Goal: Information Seeking & Learning: Check status

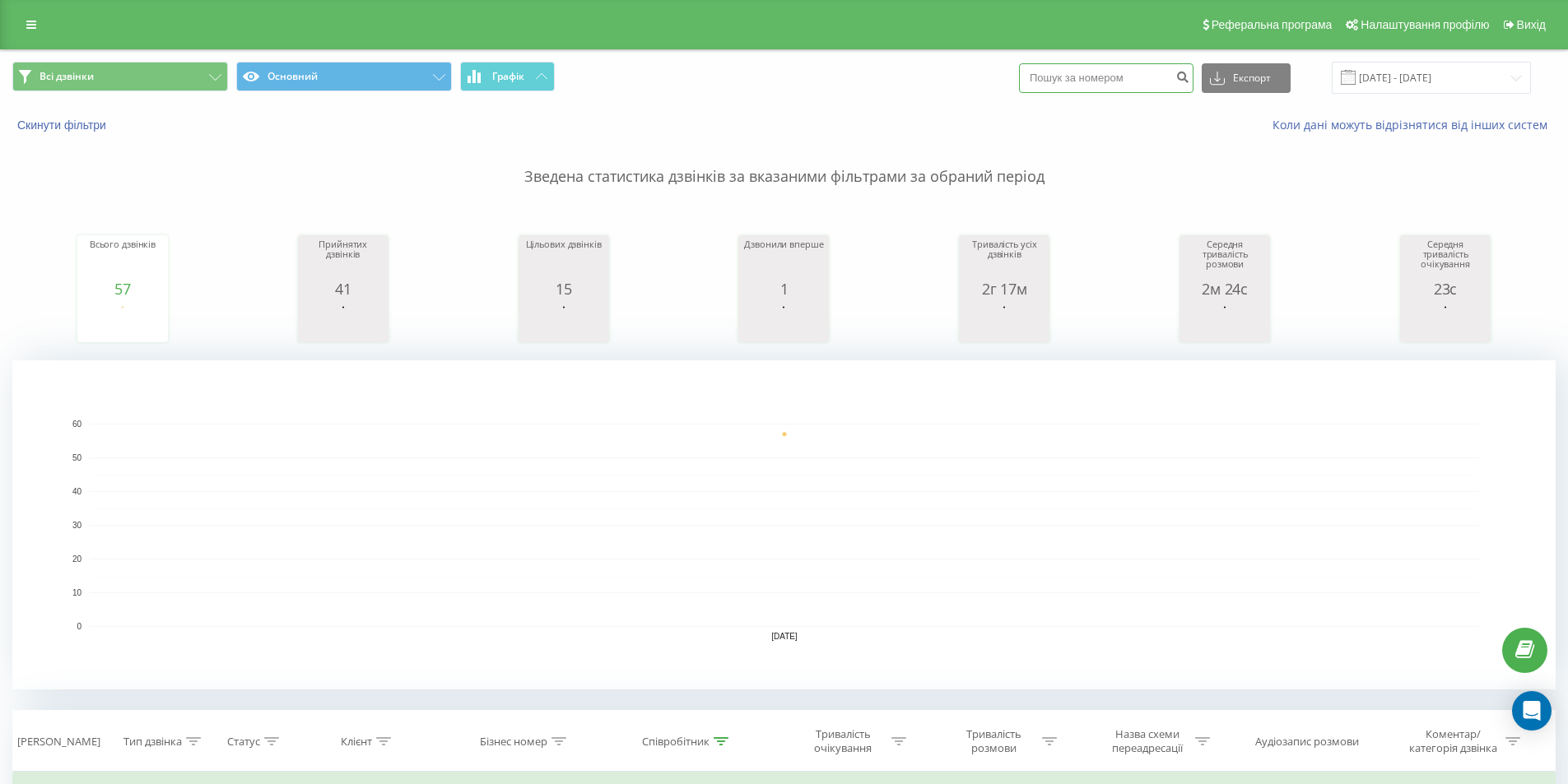
paste input "[PHONE_NUMBER]"
click at [1062, 74] on input "[PHONE_NUMBER]" at bounding box center [1106, 78] width 175 height 30
type input "0930814170"
click at [1189, 80] on icon "submit" at bounding box center [1182, 75] width 14 height 10
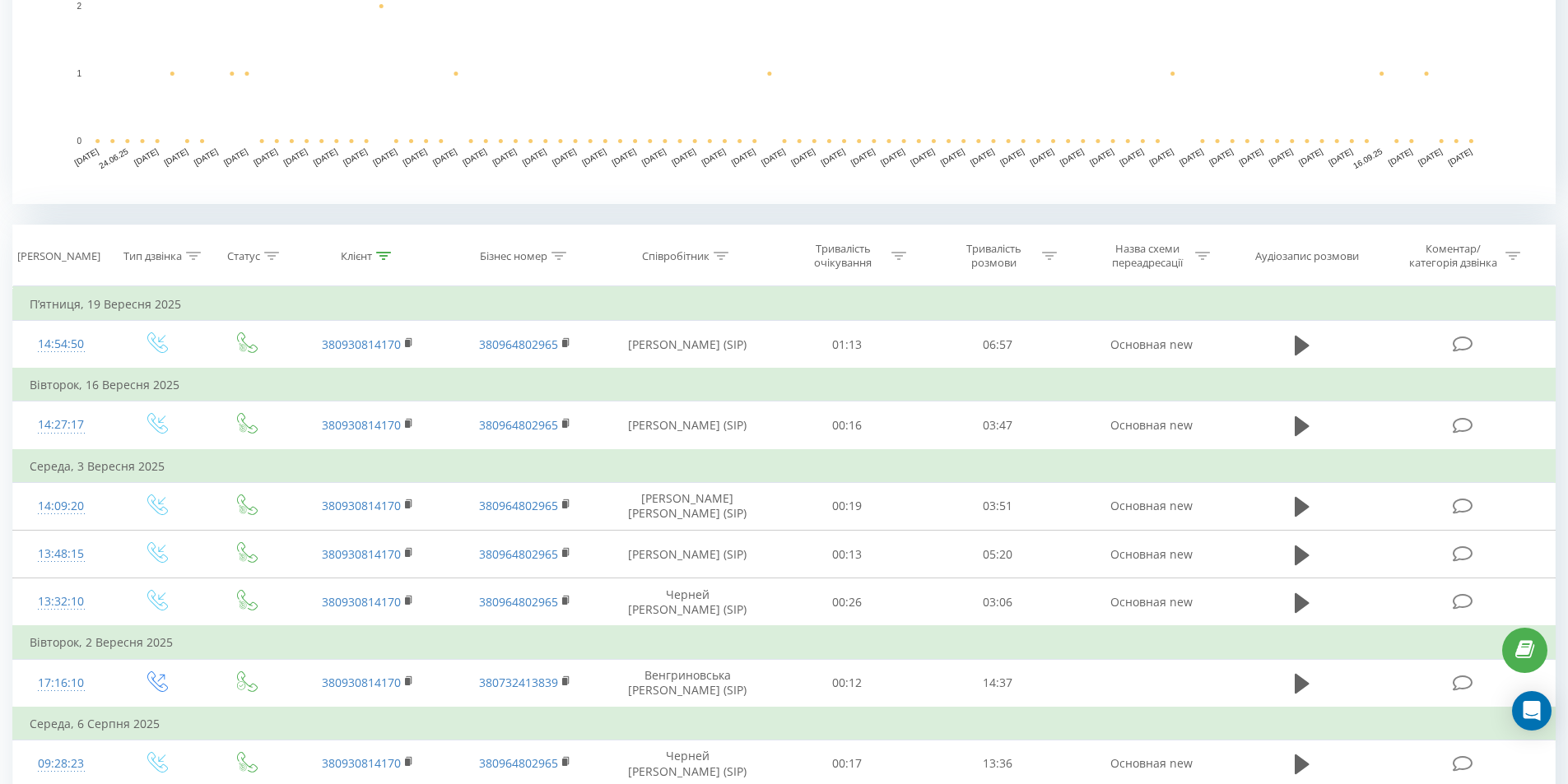
scroll to position [494, 0]
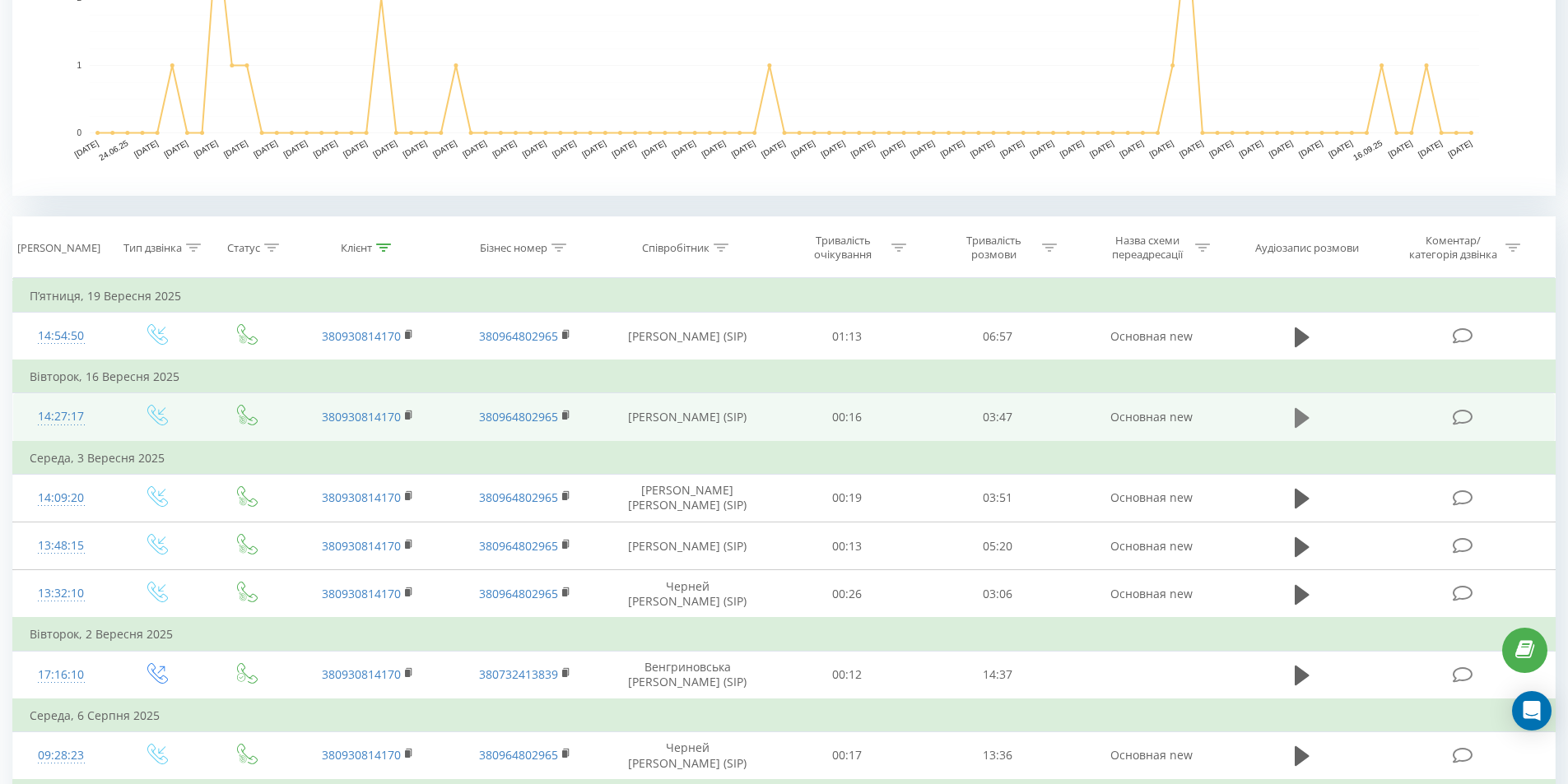
click at [1295, 417] on icon at bounding box center [1302, 418] width 15 height 23
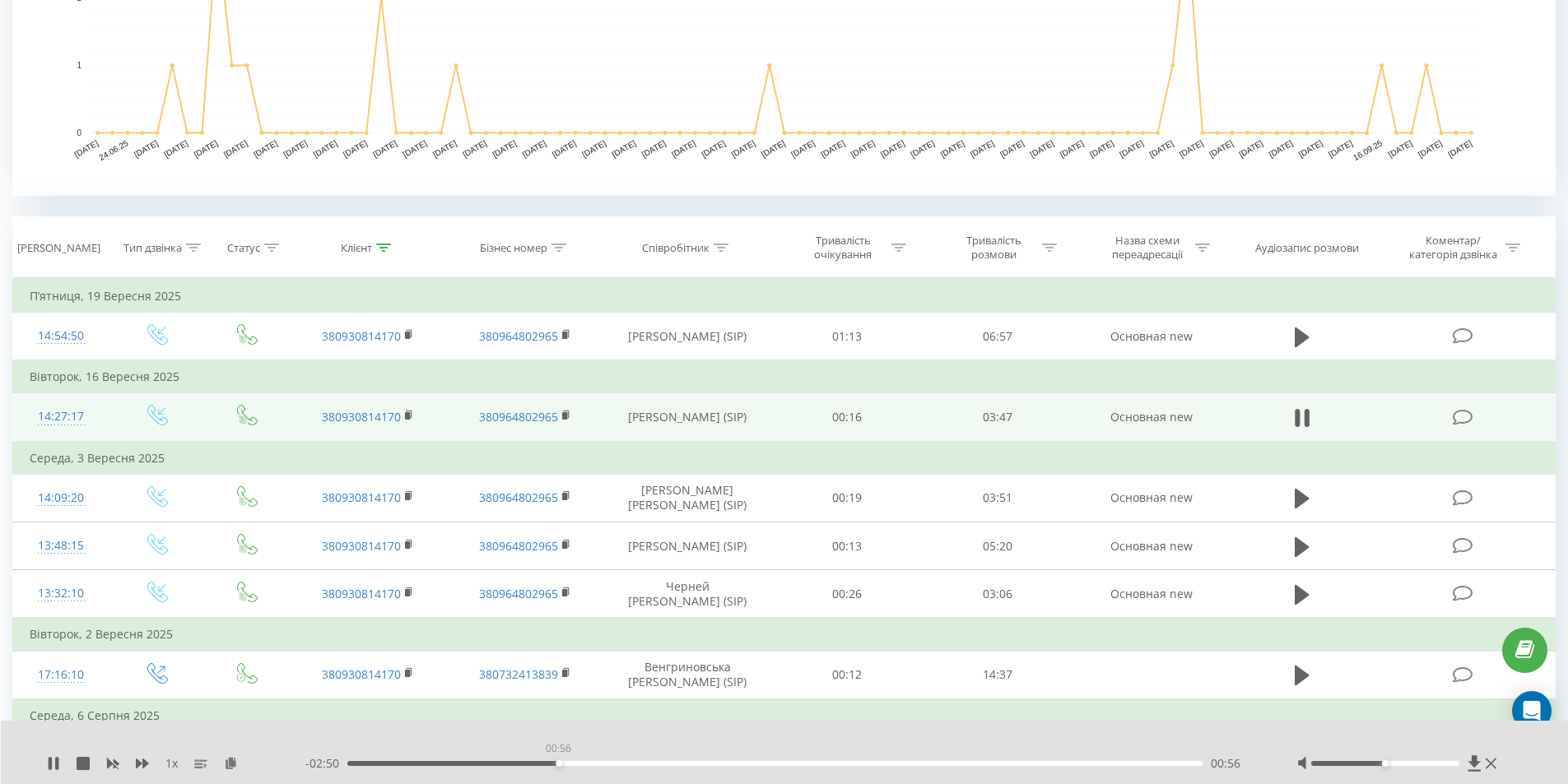
click at [558, 763] on div "00:56" at bounding box center [775, 764] width 856 height 5
click at [572, 762] on div "00:59" at bounding box center [775, 764] width 856 height 5
click at [581, 762] on div "01:00" at bounding box center [775, 764] width 856 height 5
click at [589, 763] on div "01:02" at bounding box center [775, 764] width 856 height 5
click at [54, 756] on div "1 x" at bounding box center [176, 764] width 258 height 17
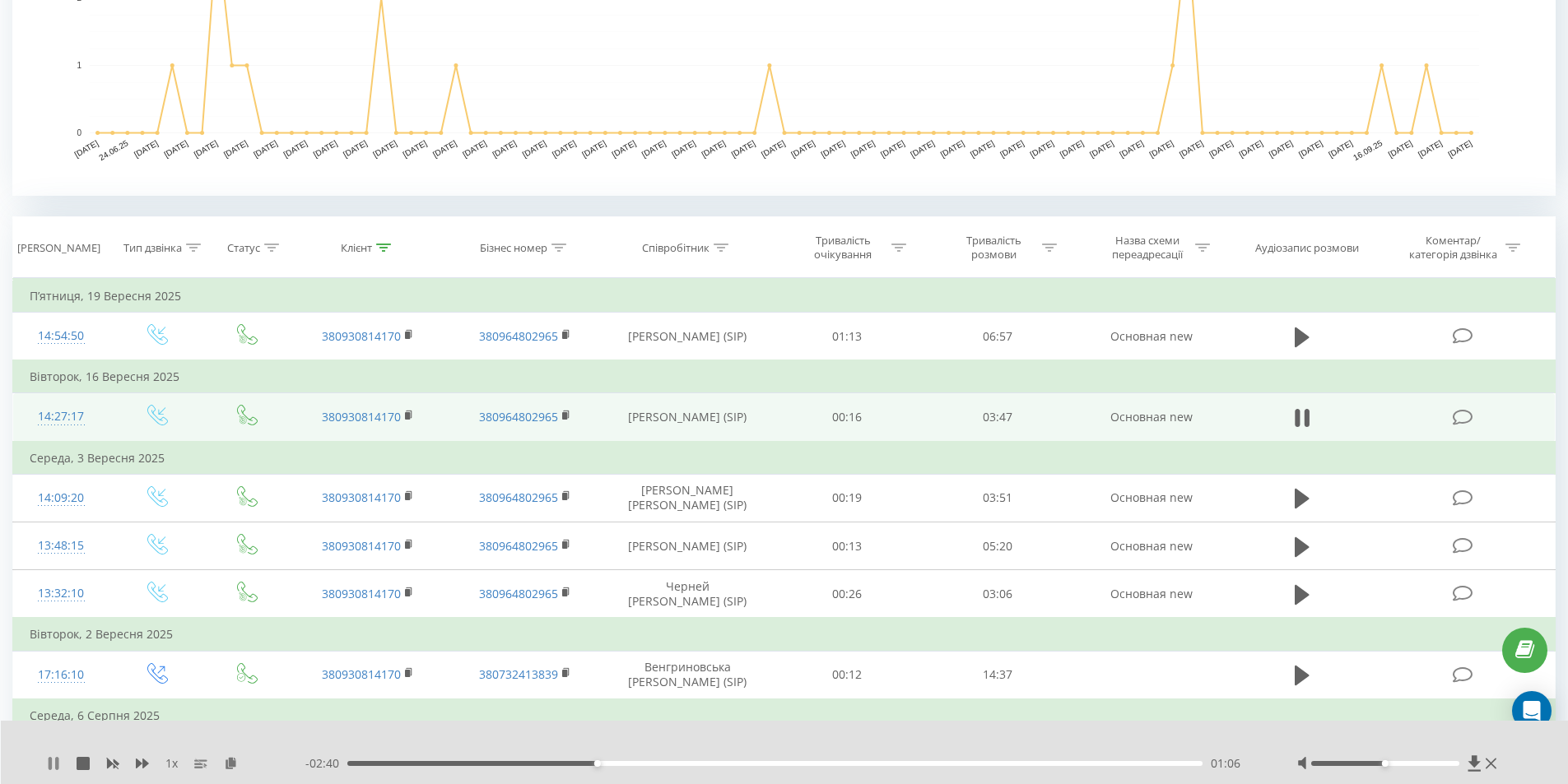
click at [49, 760] on icon at bounding box center [50, 764] width 4 height 13
click at [50, 755] on div "1 x - 02:40 01:06 01:06" at bounding box center [785, 752] width 1568 height 63
click at [54, 762] on icon at bounding box center [53, 764] width 10 height 13
click at [53, 762] on icon at bounding box center [53, 764] width 13 height 13
click at [56, 759] on icon at bounding box center [53, 764] width 13 height 13
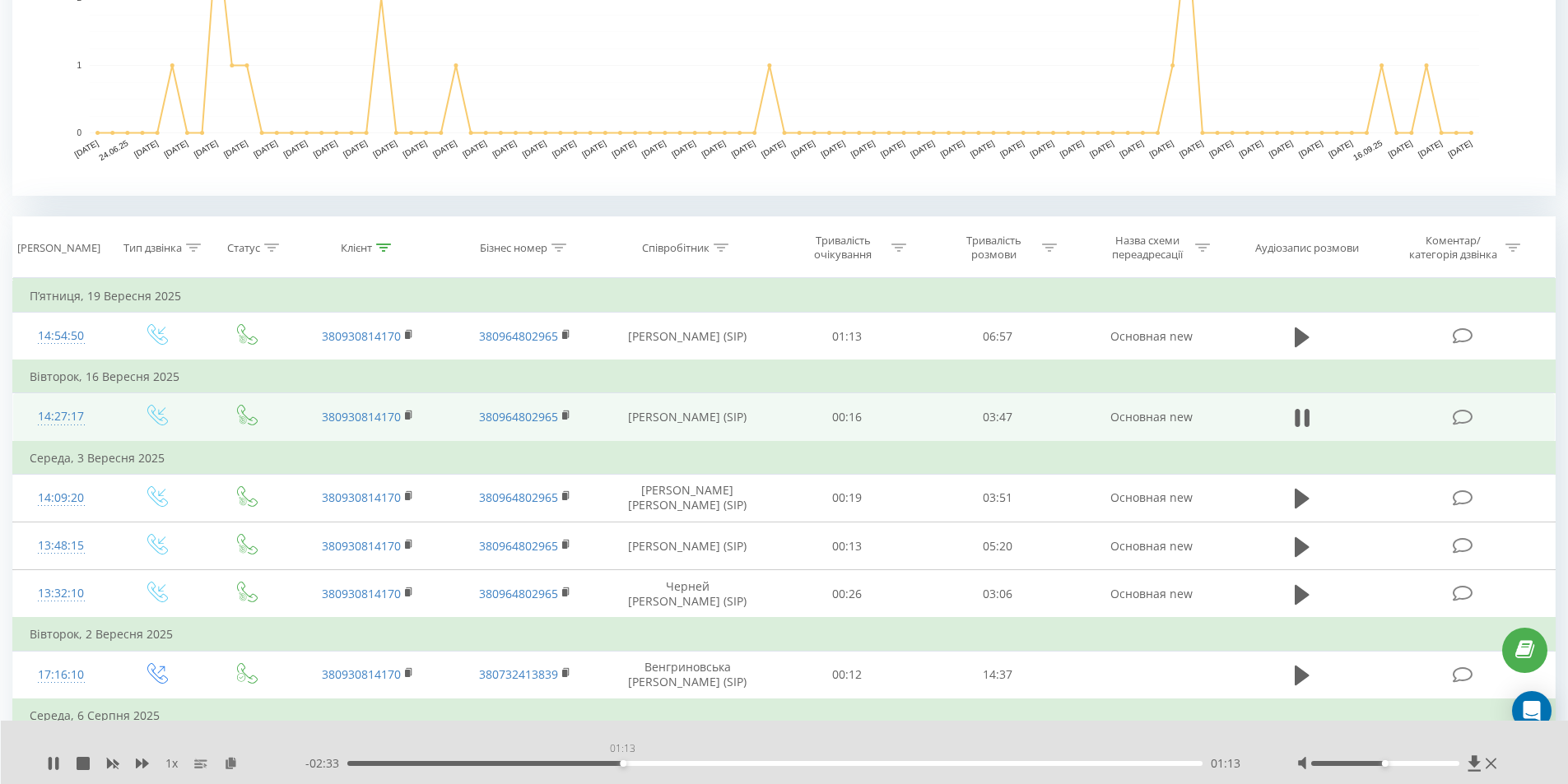
click at [622, 763] on div "01:13" at bounding box center [775, 764] width 856 height 5
click at [54, 760] on icon at bounding box center [53, 764] width 13 height 13
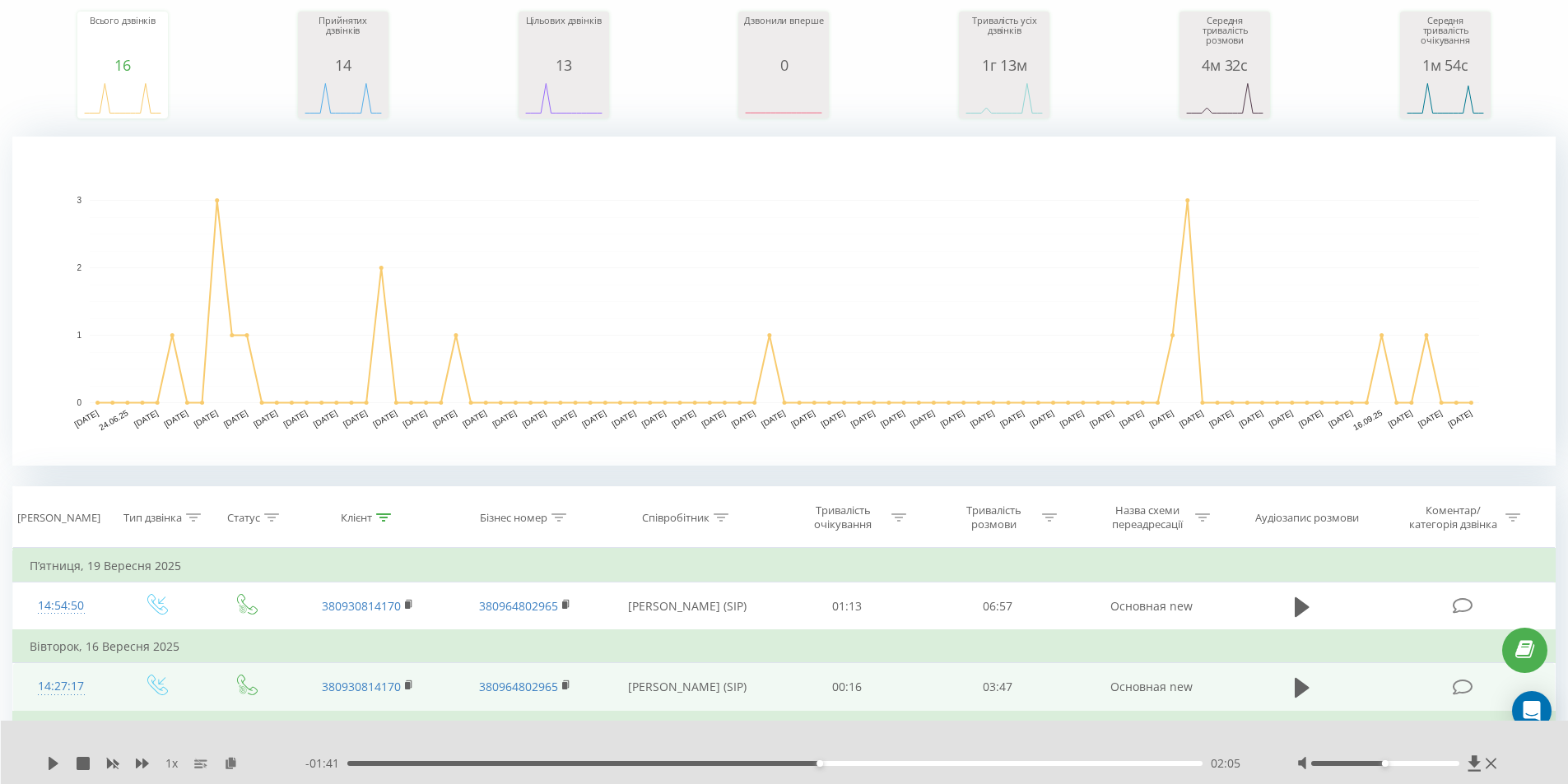
scroll to position [0, 0]
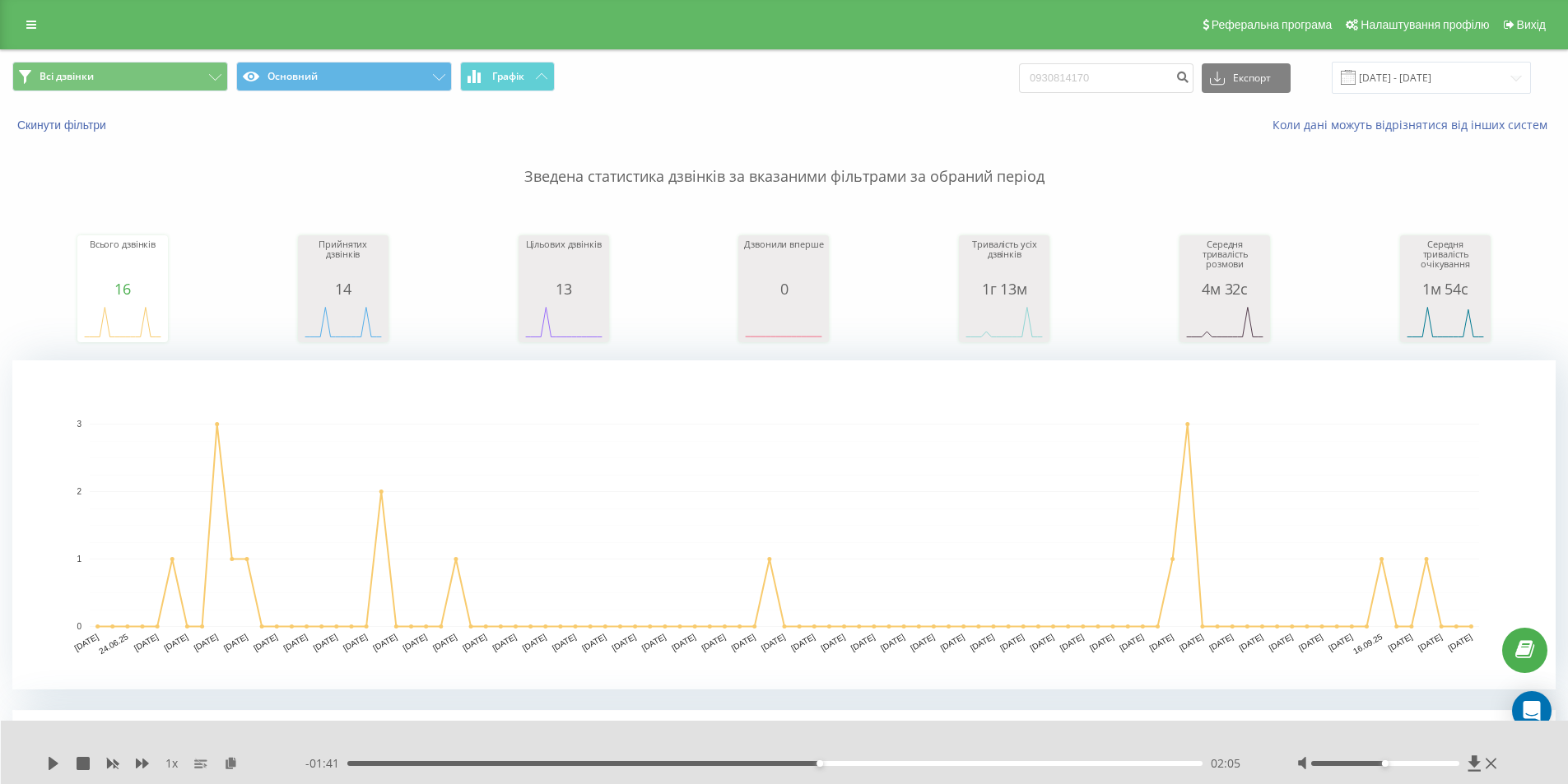
click at [25, 12] on div "Реферальна програма Налаштування профілю Вихід" at bounding box center [784, 25] width 1568 height 49
click at [25, 25] on link at bounding box center [32, 25] width 30 height 23
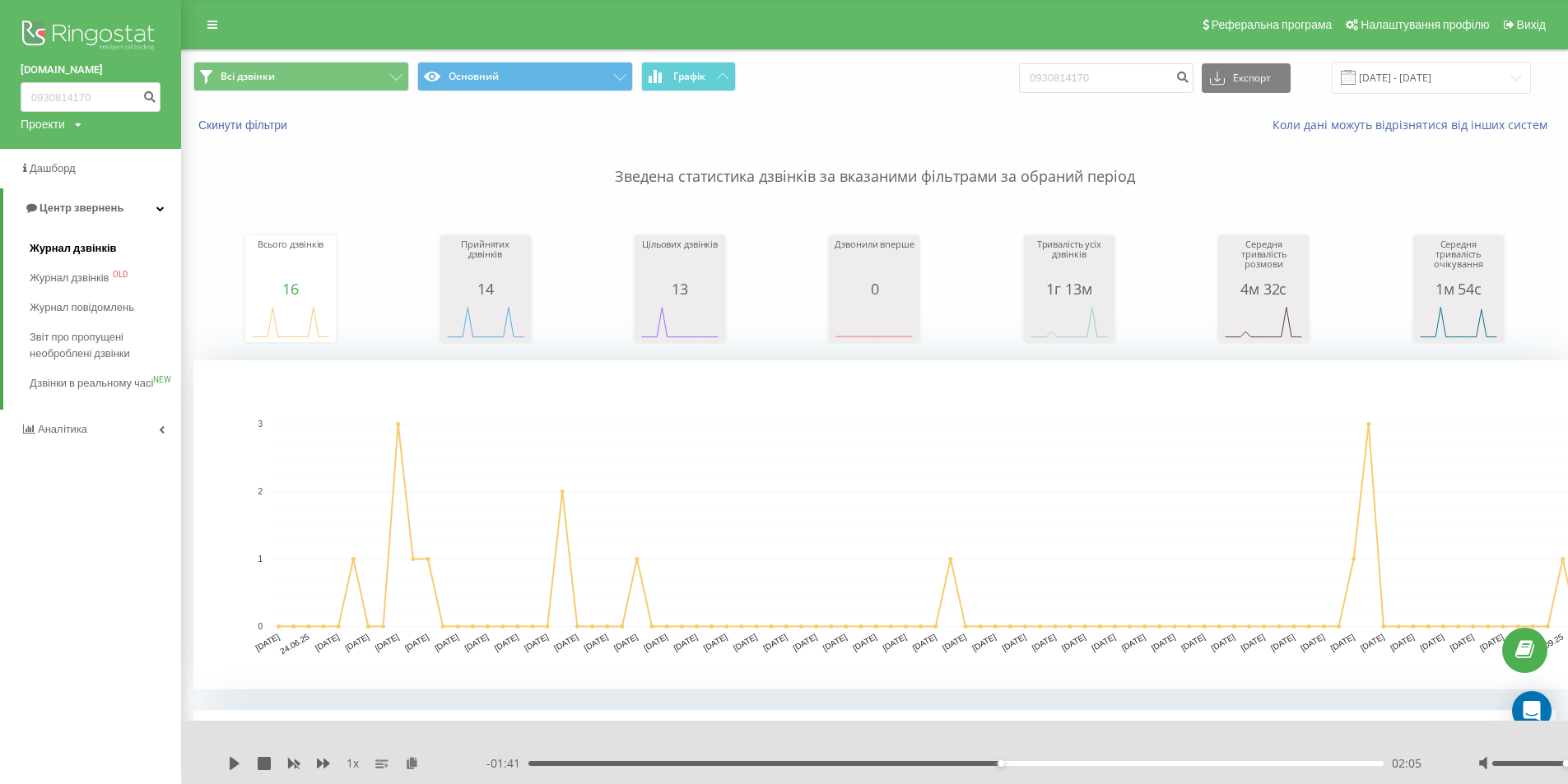
click at [58, 250] on span "Журнал дзвінків" at bounding box center [73, 248] width 87 height 17
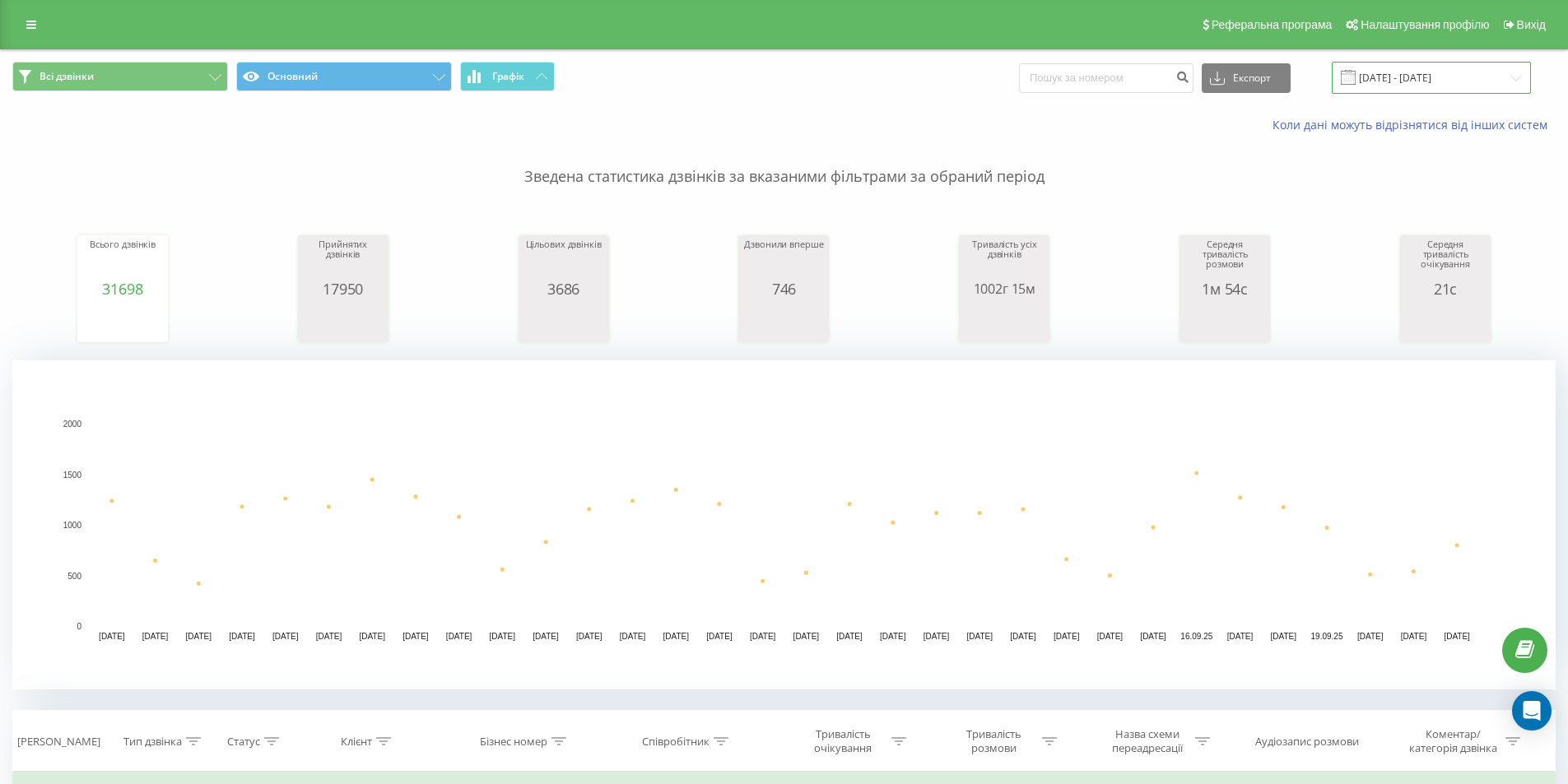
click at [1501, 82] on input "22.08.2025 - 22.09.2025" at bounding box center [1431, 77] width 200 height 33
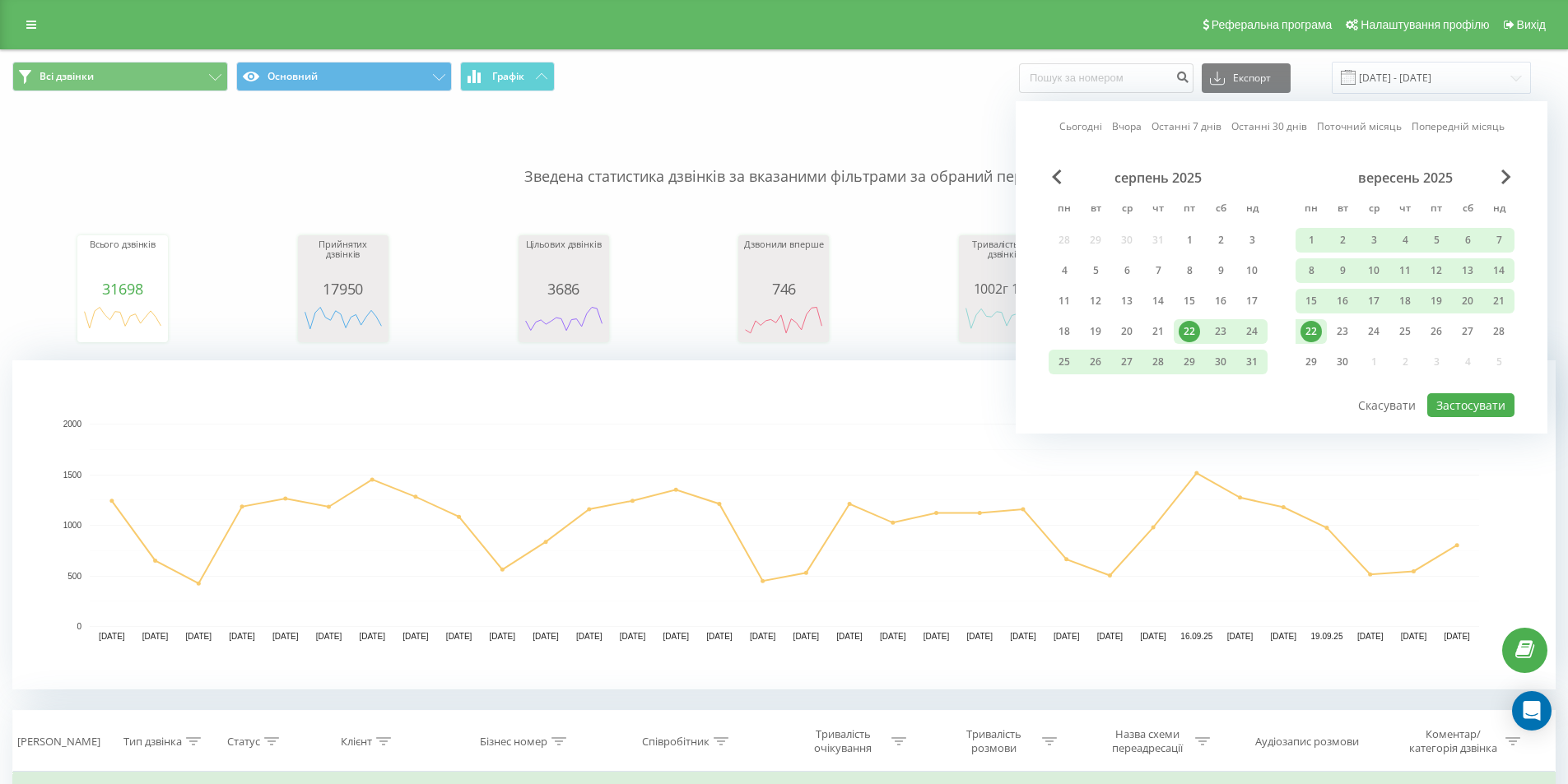
click at [1312, 332] on div "22" at bounding box center [1311, 331] width 21 height 21
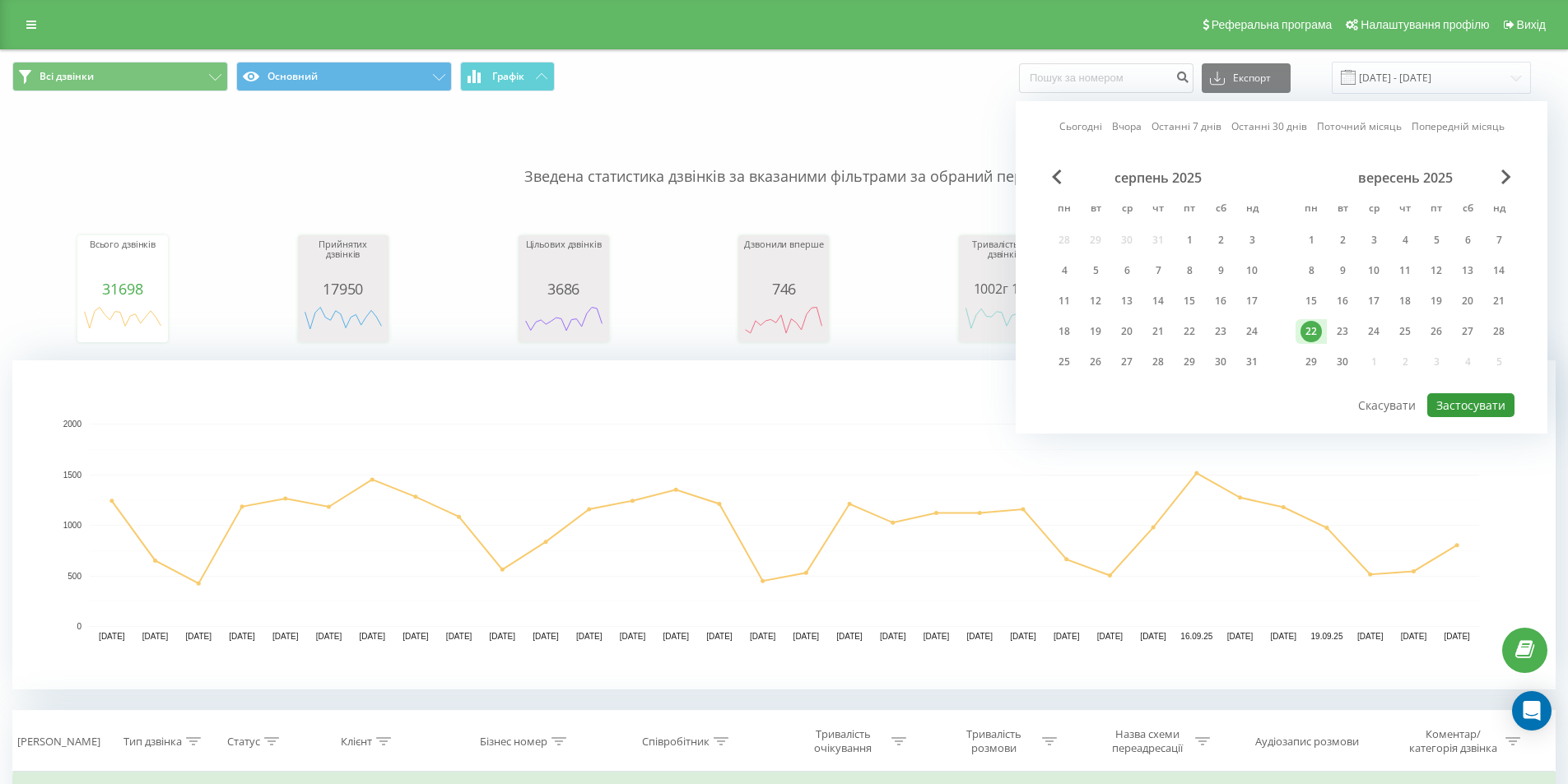
click at [1464, 411] on button "Застосувати" at bounding box center [1470, 405] width 87 height 24
type input "22.09.2025 - 22.09.2025"
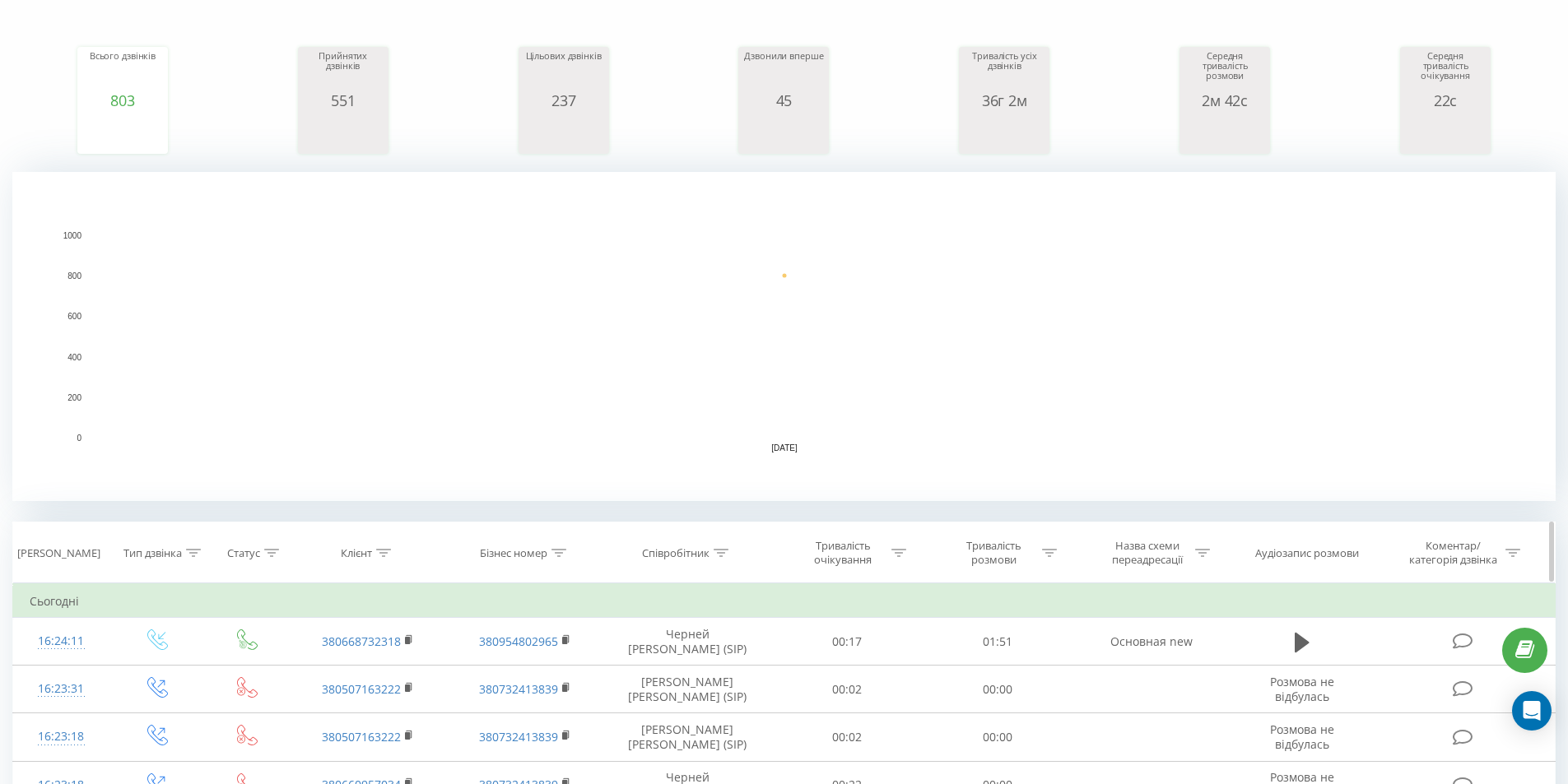
scroll to position [330, 0]
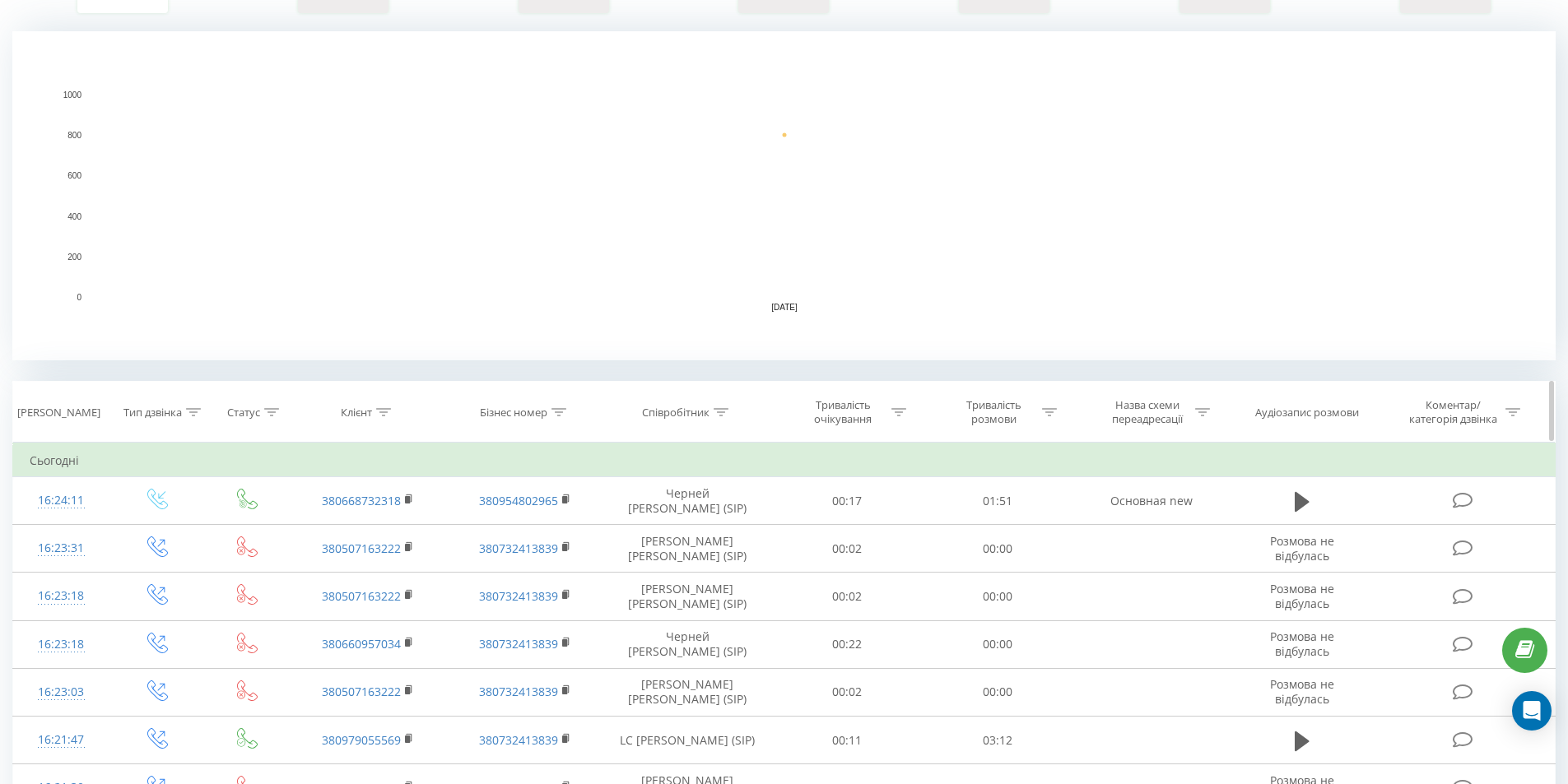
click at [719, 413] on icon at bounding box center [721, 411] width 15 height 8
click at [707, 526] on input "text" at bounding box center [687, 530] width 145 height 29
type input "гаврилович"
click at [717, 560] on span "OK" at bounding box center [722, 563] width 46 height 25
